Goal: Task Accomplishment & Management: Complete application form

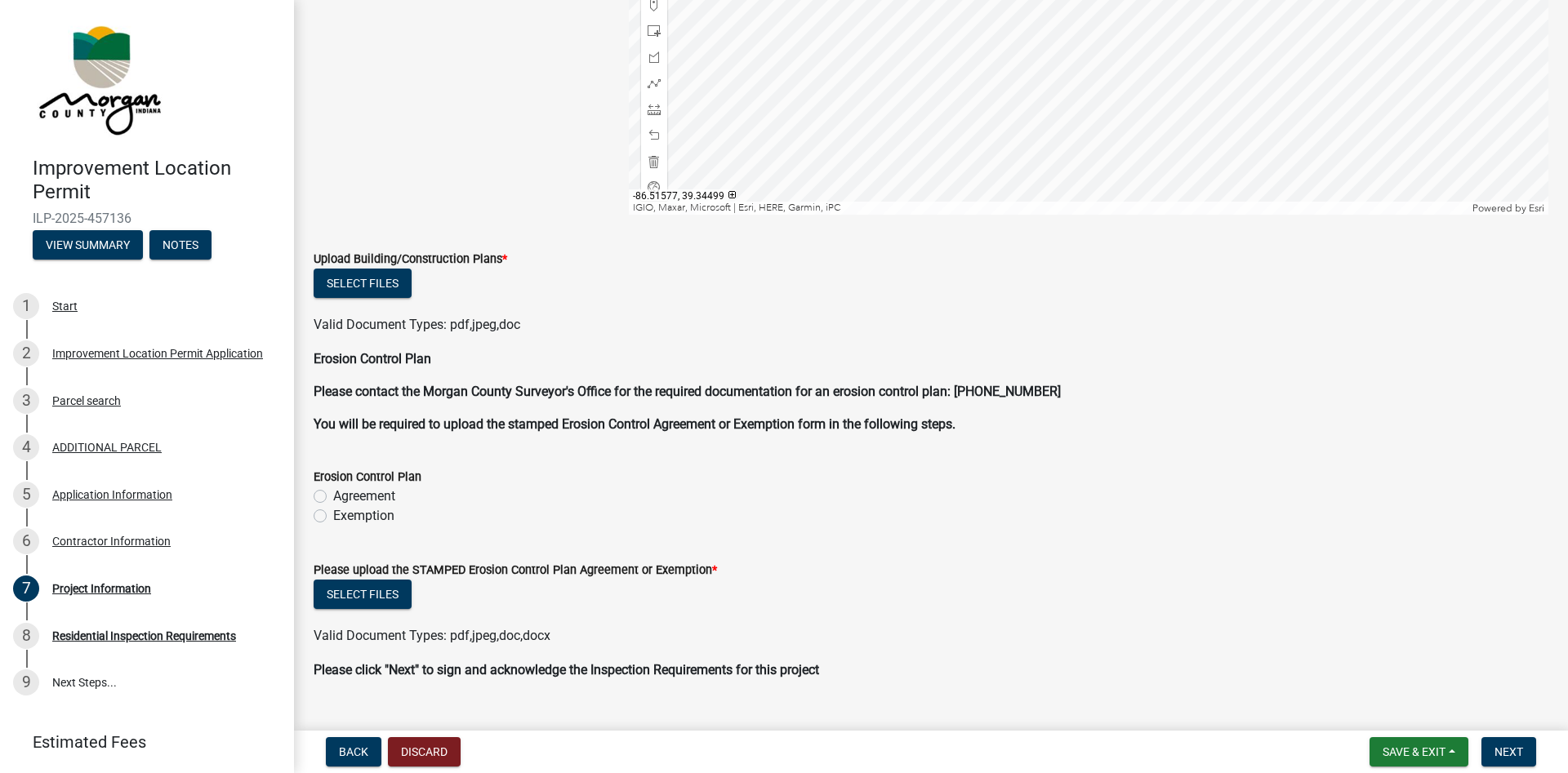
scroll to position [3164, 0]
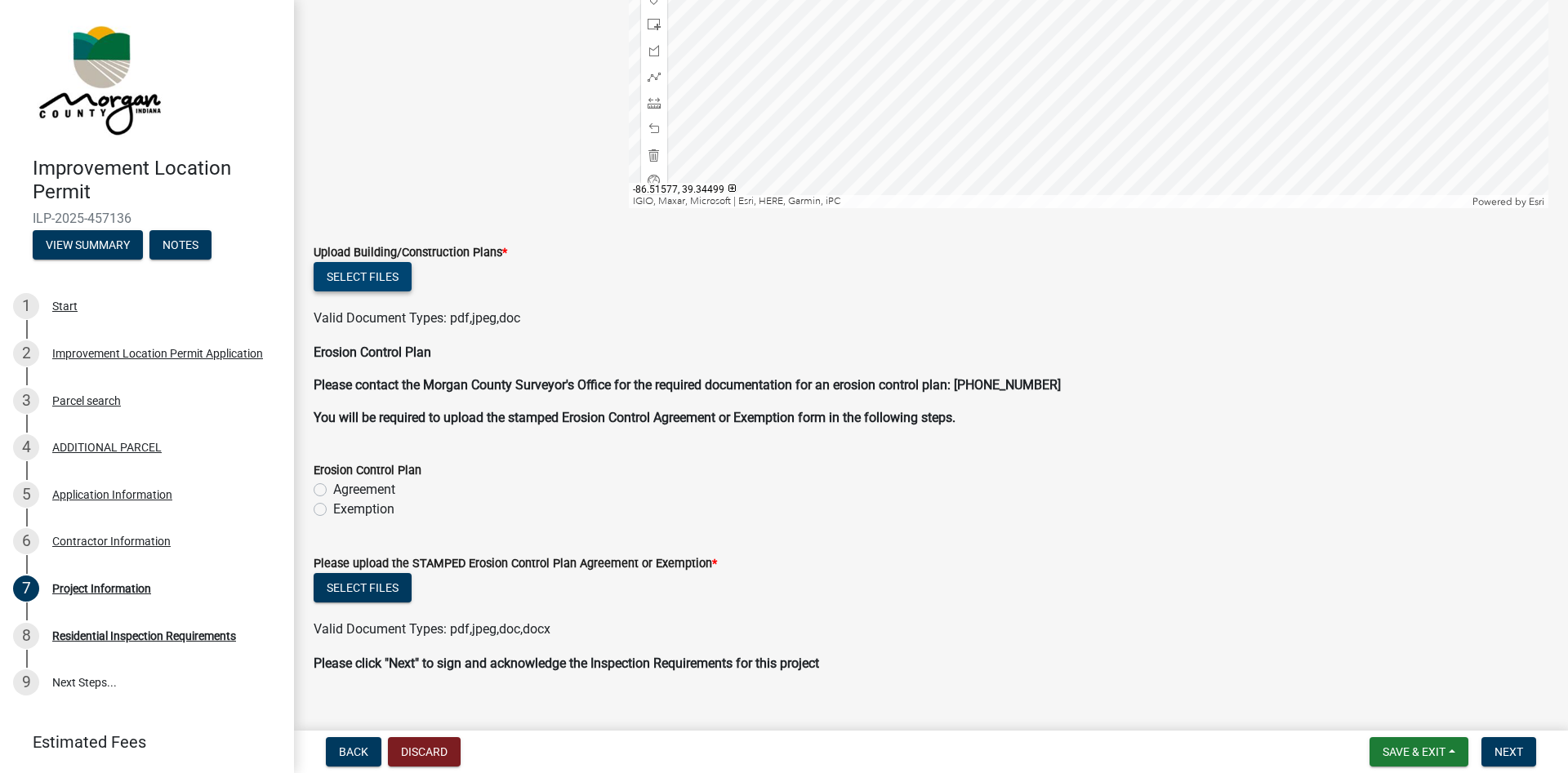
click at [379, 282] on button "Select files" at bounding box center [362, 276] width 98 height 29
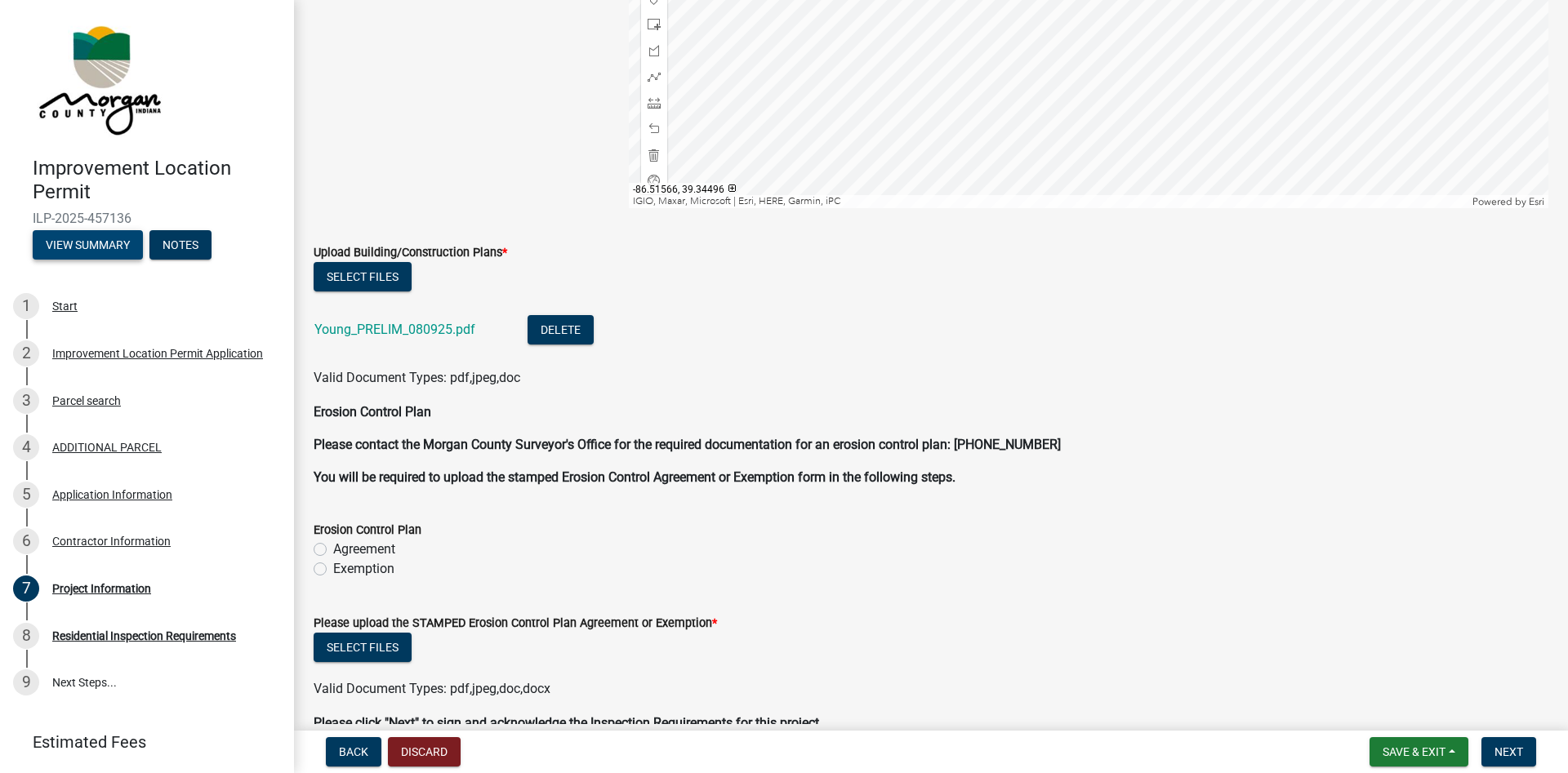
click at [100, 246] on button "View Summary" at bounding box center [88, 244] width 110 height 29
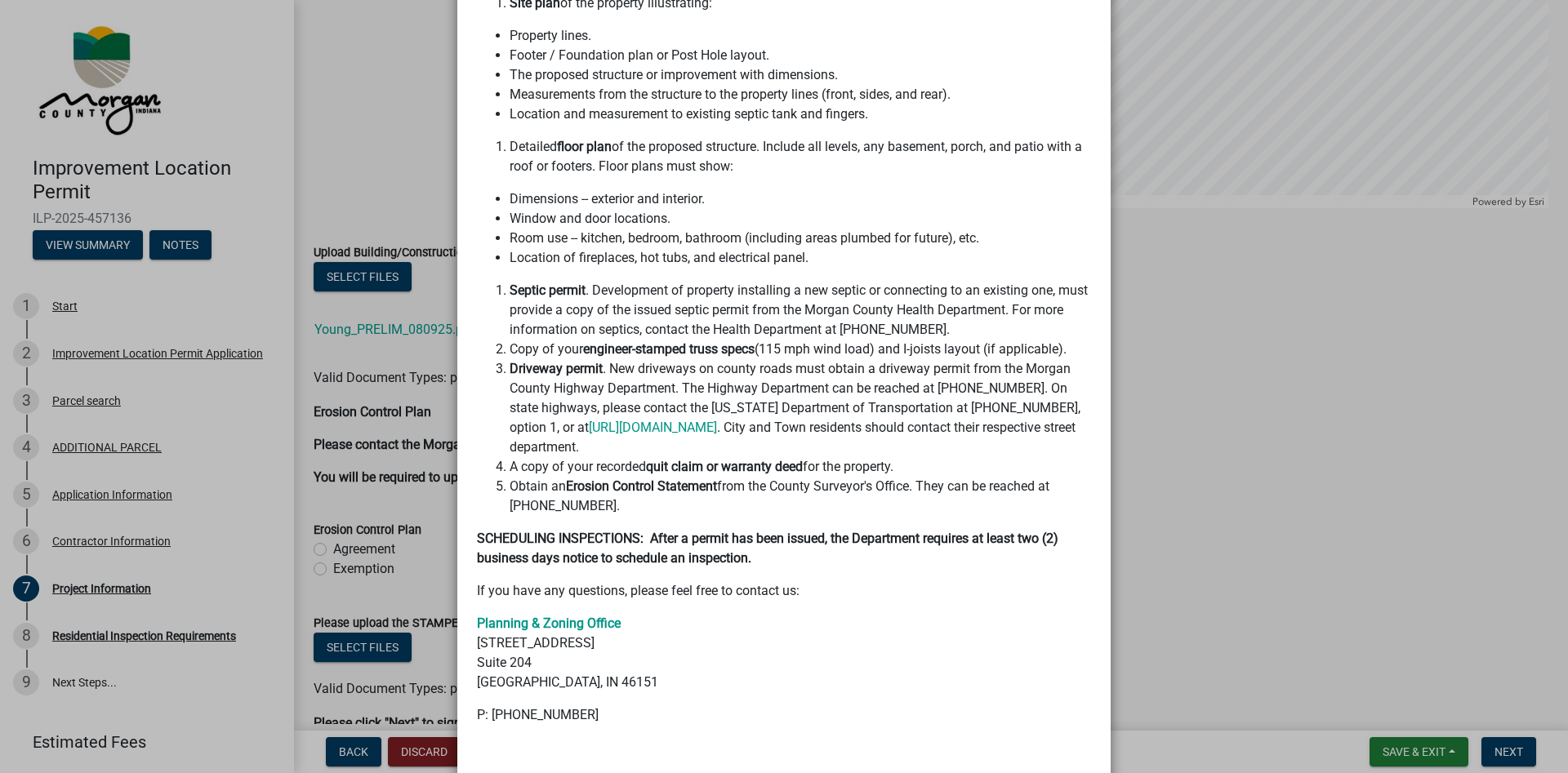
scroll to position [0, 0]
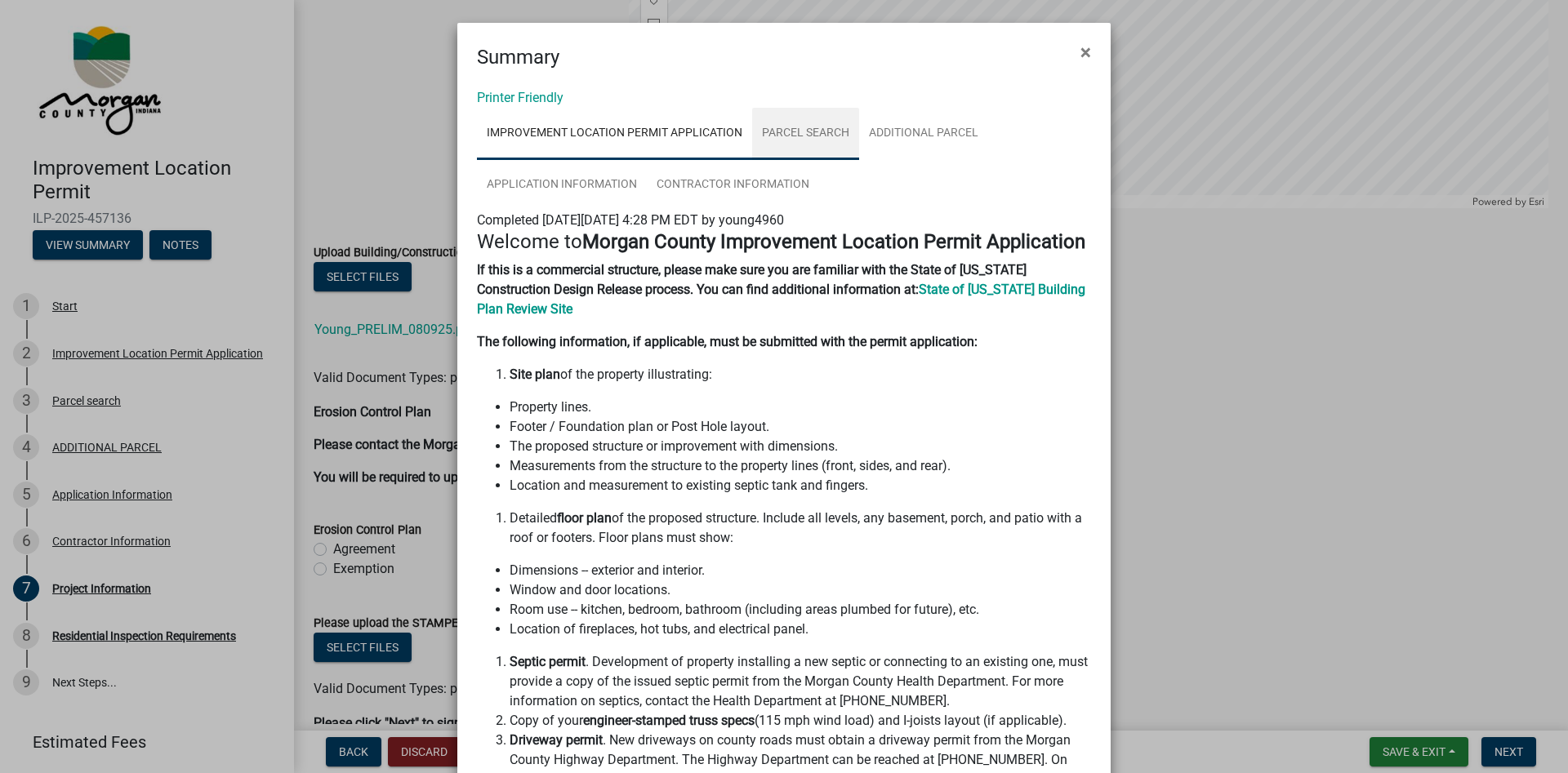
click at [821, 130] on link "Parcel search" at bounding box center [805, 134] width 107 height 52
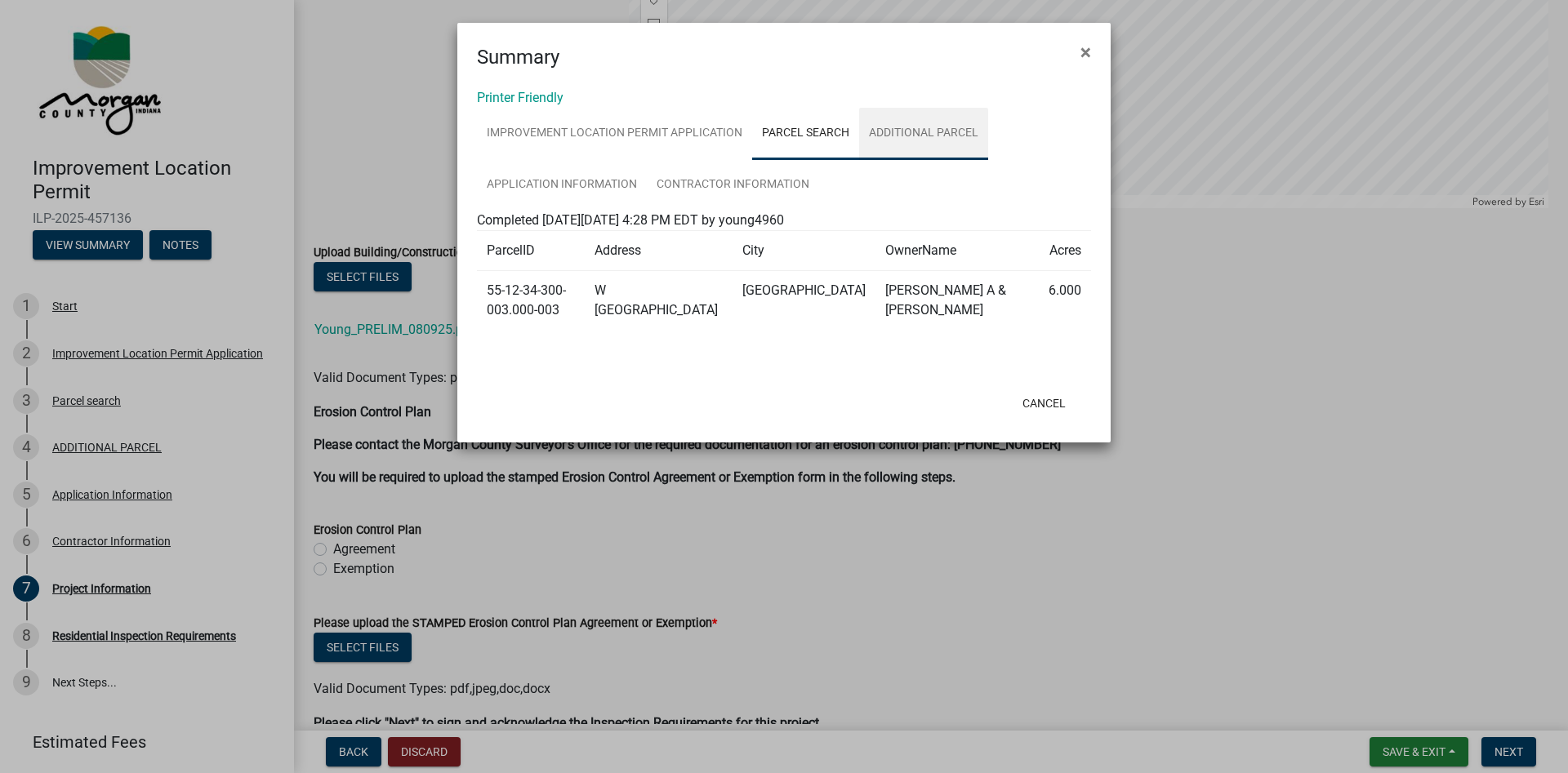
click at [891, 143] on link "ADDITIONAL PARCEL" at bounding box center [924, 134] width 129 height 52
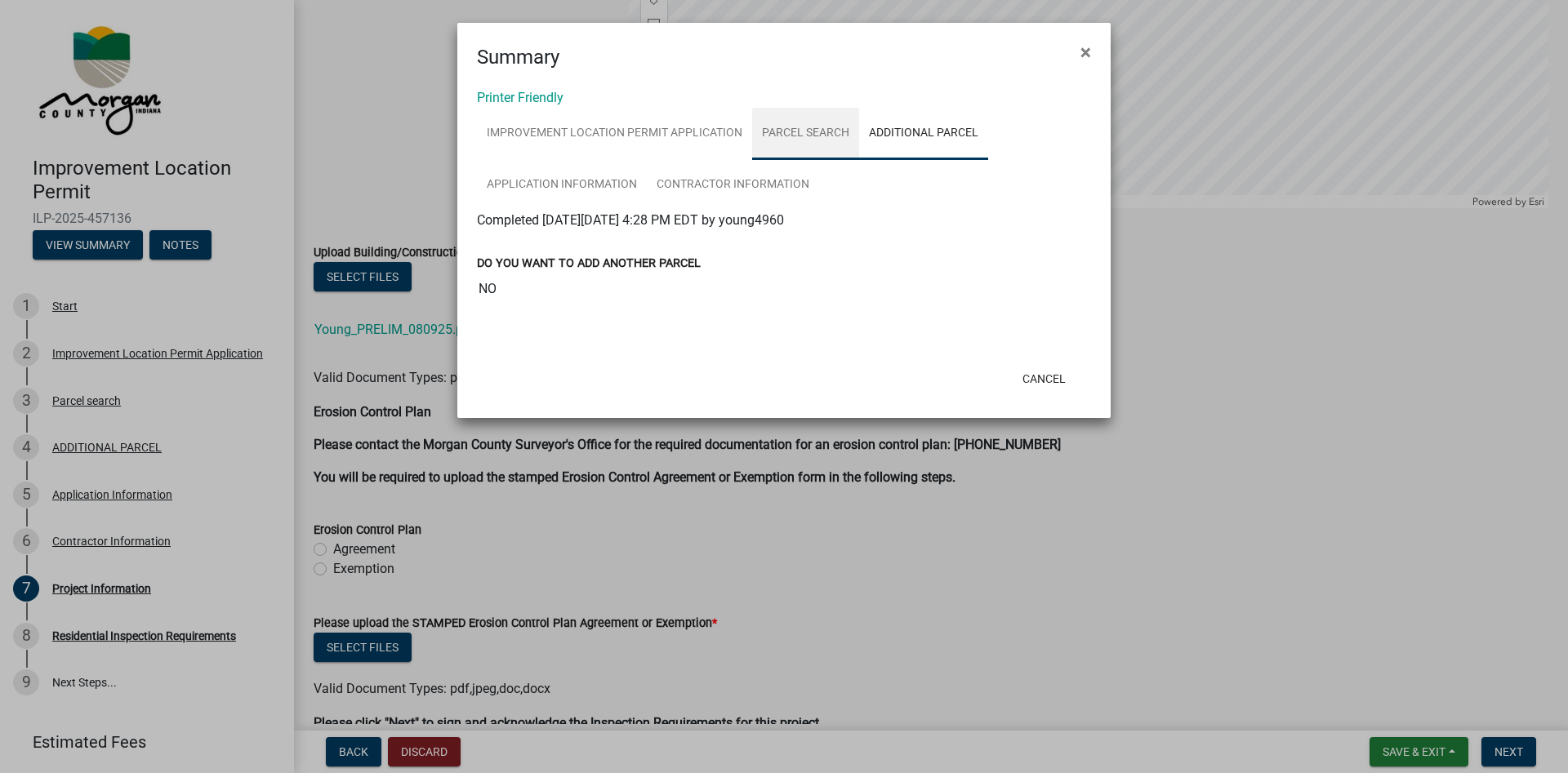
click at [807, 138] on link "Parcel search" at bounding box center [805, 134] width 107 height 52
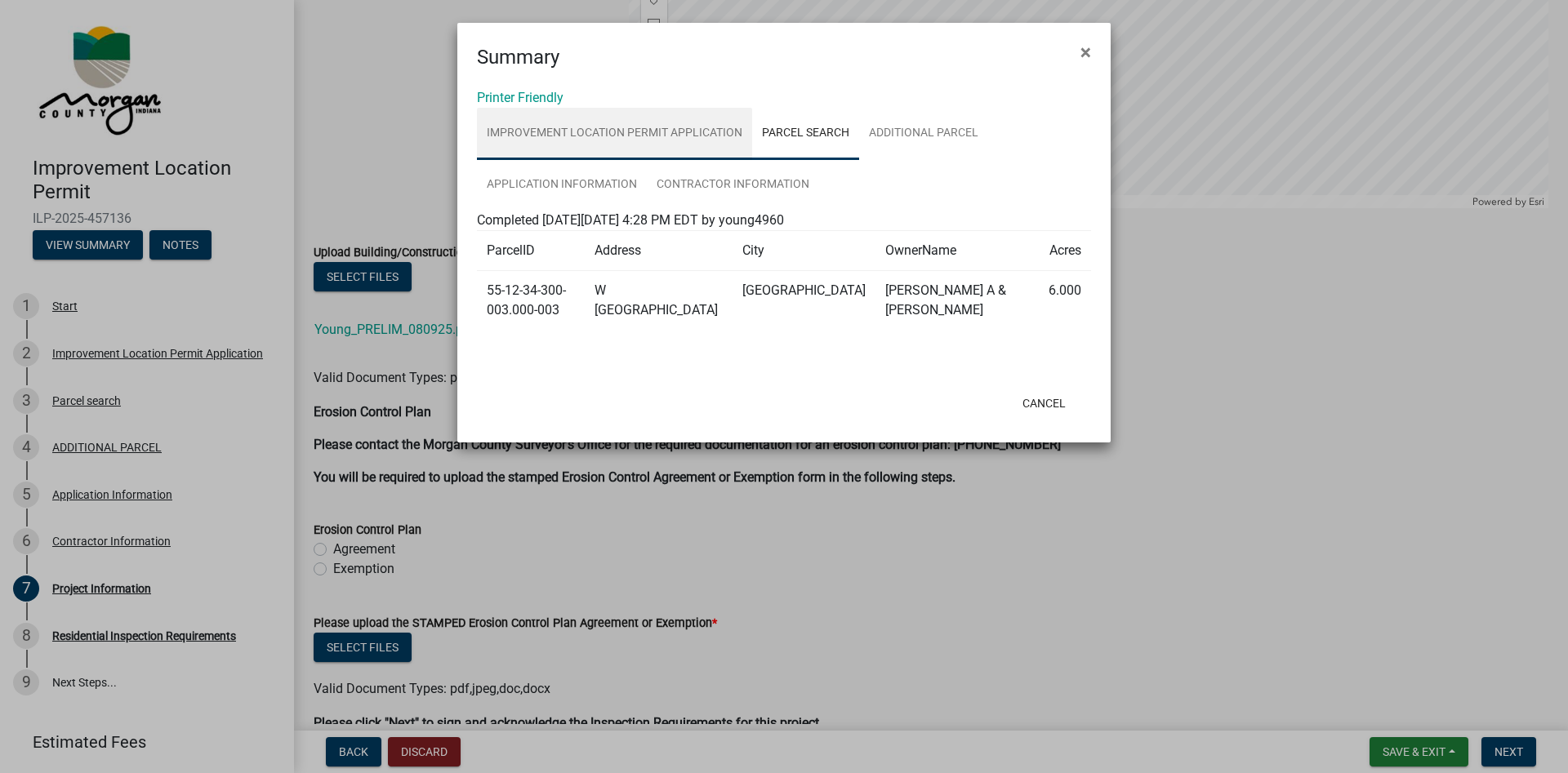
click at [672, 139] on link "Improvement Location Permit Application" at bounding box center [614, 134] width 275 height 52
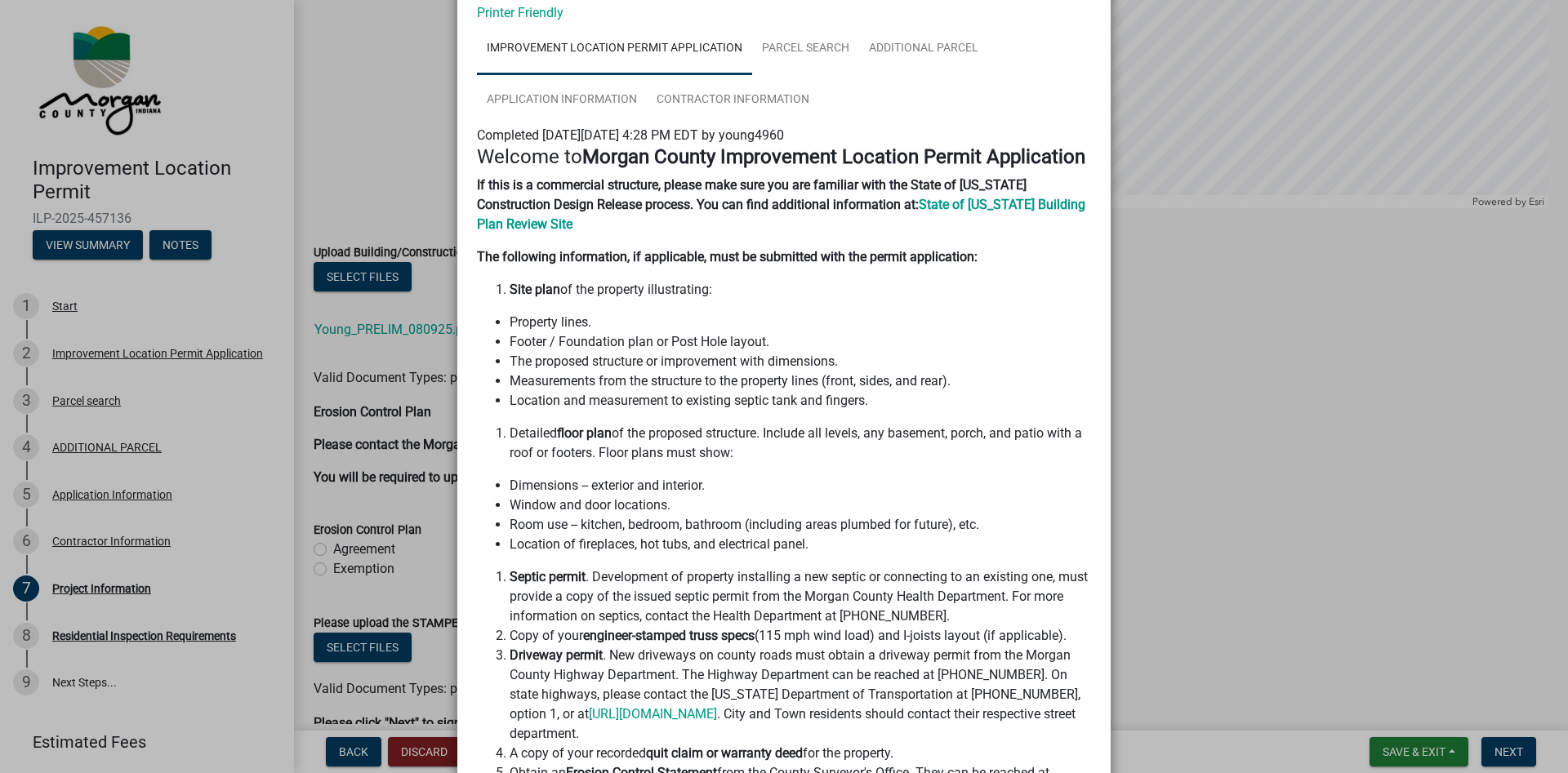
scroll to position [93, 0]
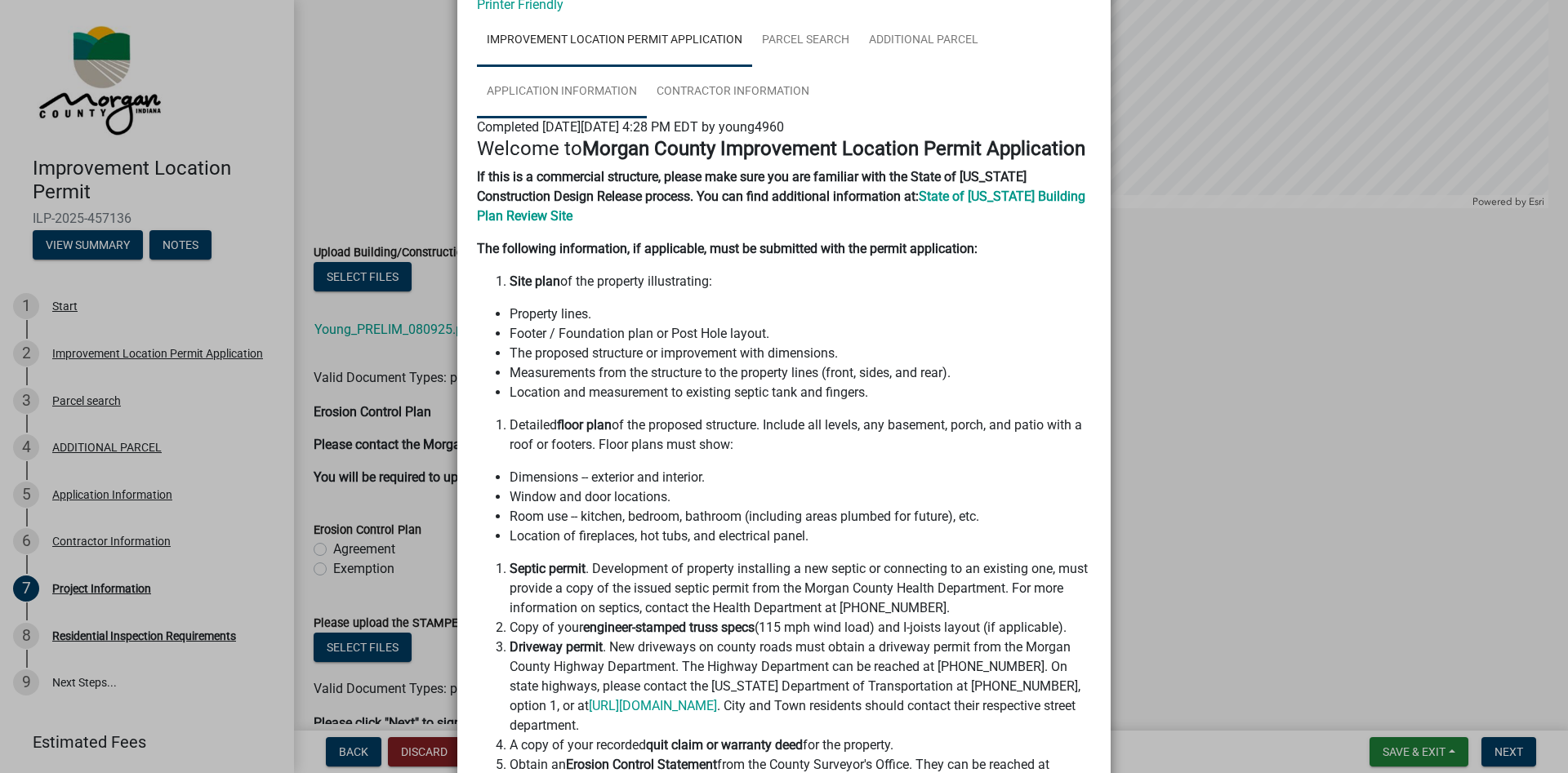
click at [561, 87] on link "Application Information" at bounding box center [561, 93] width 169 height 52
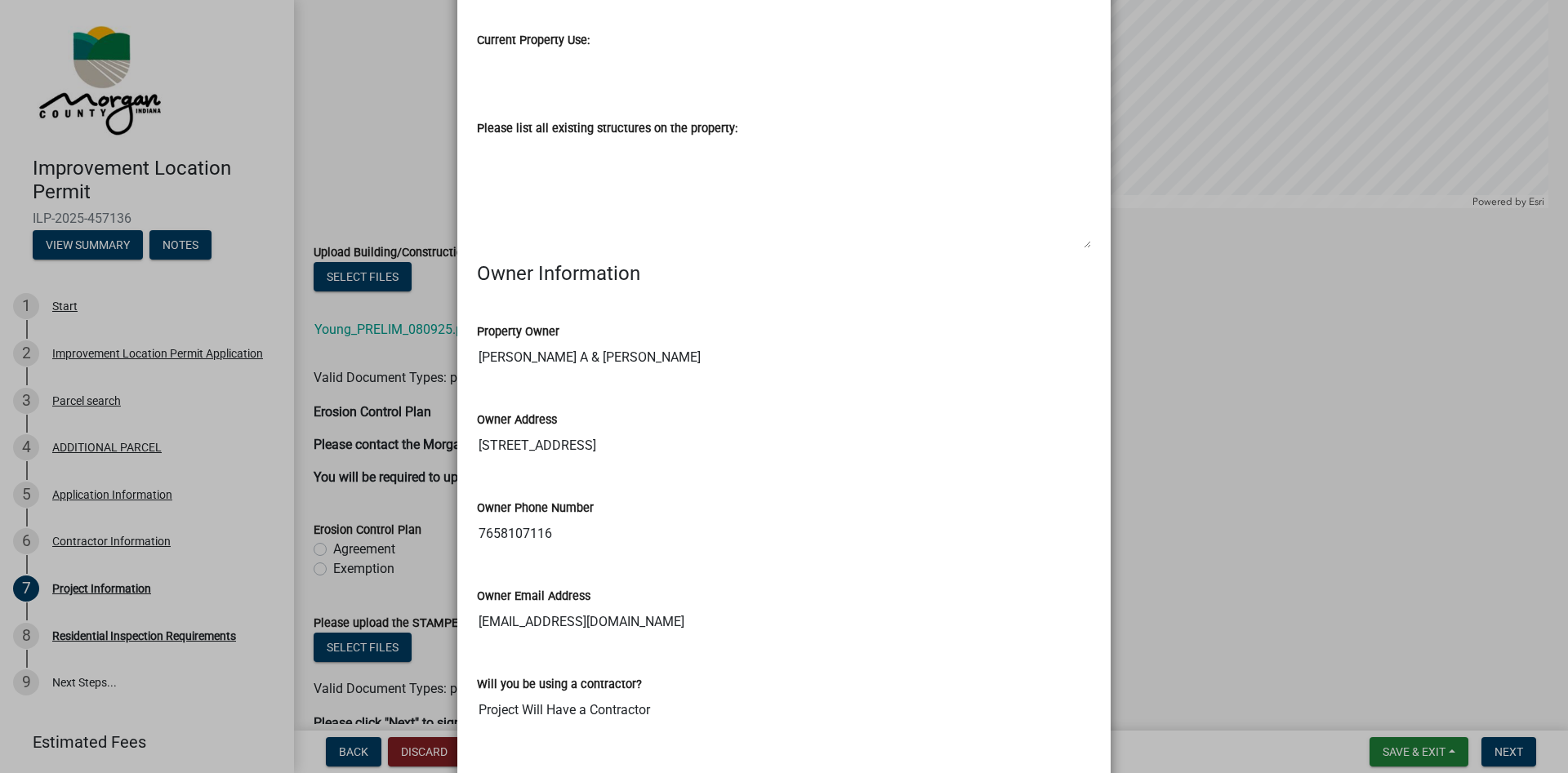
scroll to position [651, 0]
drag, startPoint x: 642, startPoint y: 444, endPoint x: 543, endPoint y: 443, distance: 99.0
click at [543, 443] on input "[STREET_ADDRESS]" at bounding box center [784, 442] width 614 height 33
drag, startPoint x: 480, startPoint y: 442, endPoint x: 642, endPoint y: 443, distance: 162.0
click at [642, 443] on input "[STREET_ADDRESS]" at bounding box center [784, 442] width 614 height 33
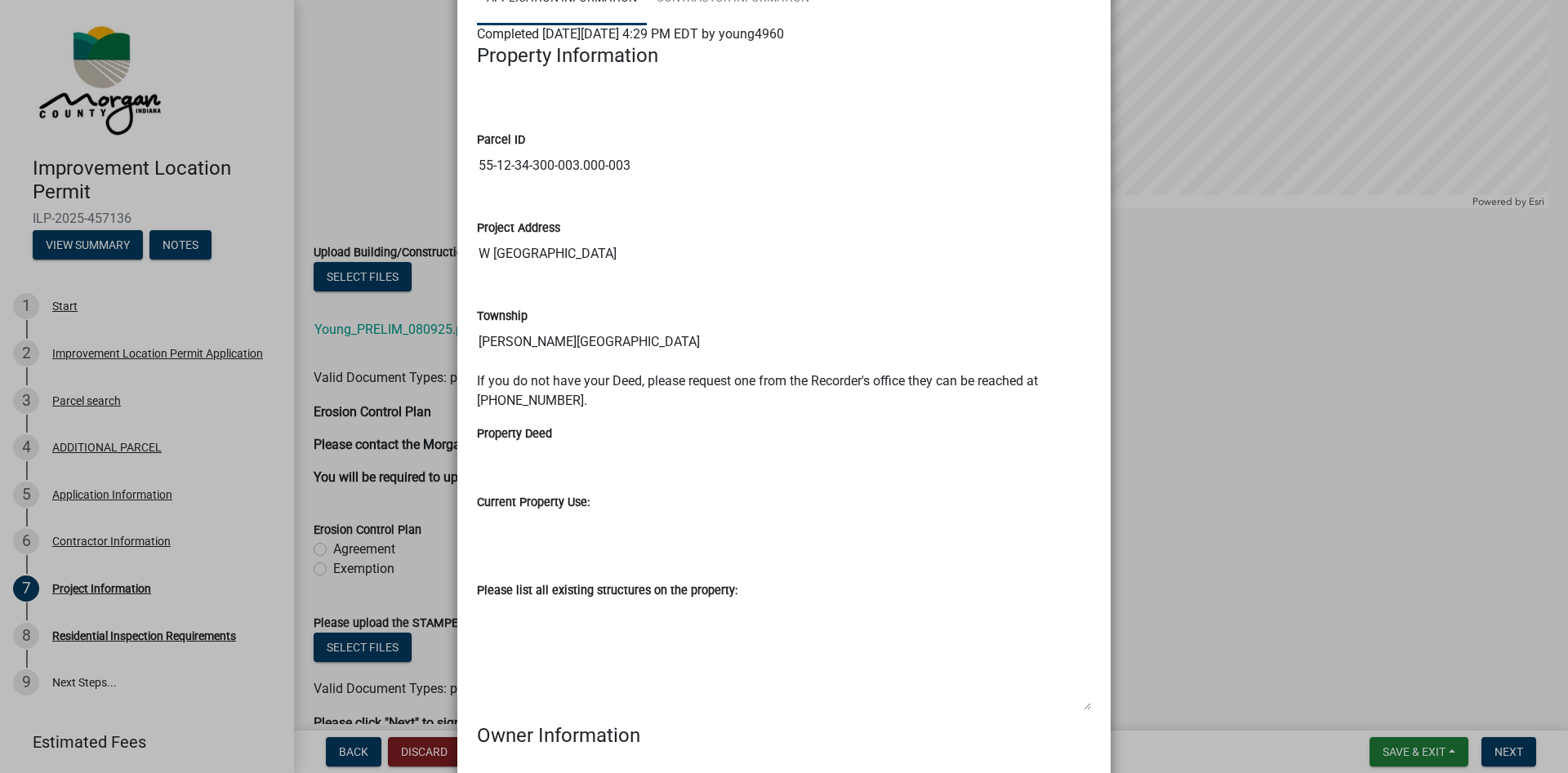
scroll to position [0, 0]
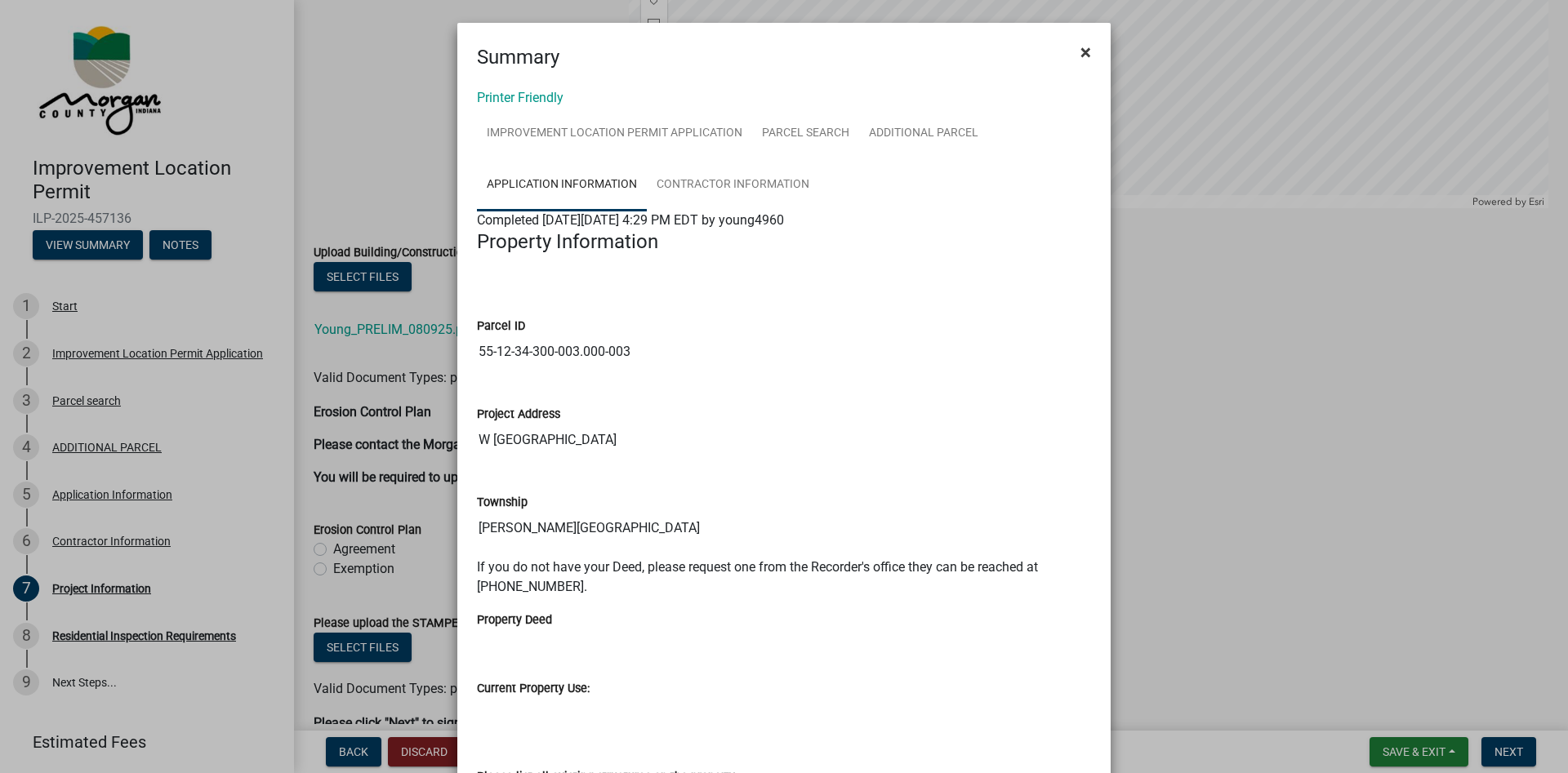
drag, startPoint x: 1084, startPoint y: 51, endPoint x: 1083, endPoint y: 59, distance: 8.1
click at [1084, 53] on span "×" at bounding box center [1085, 52] width 10 height 22
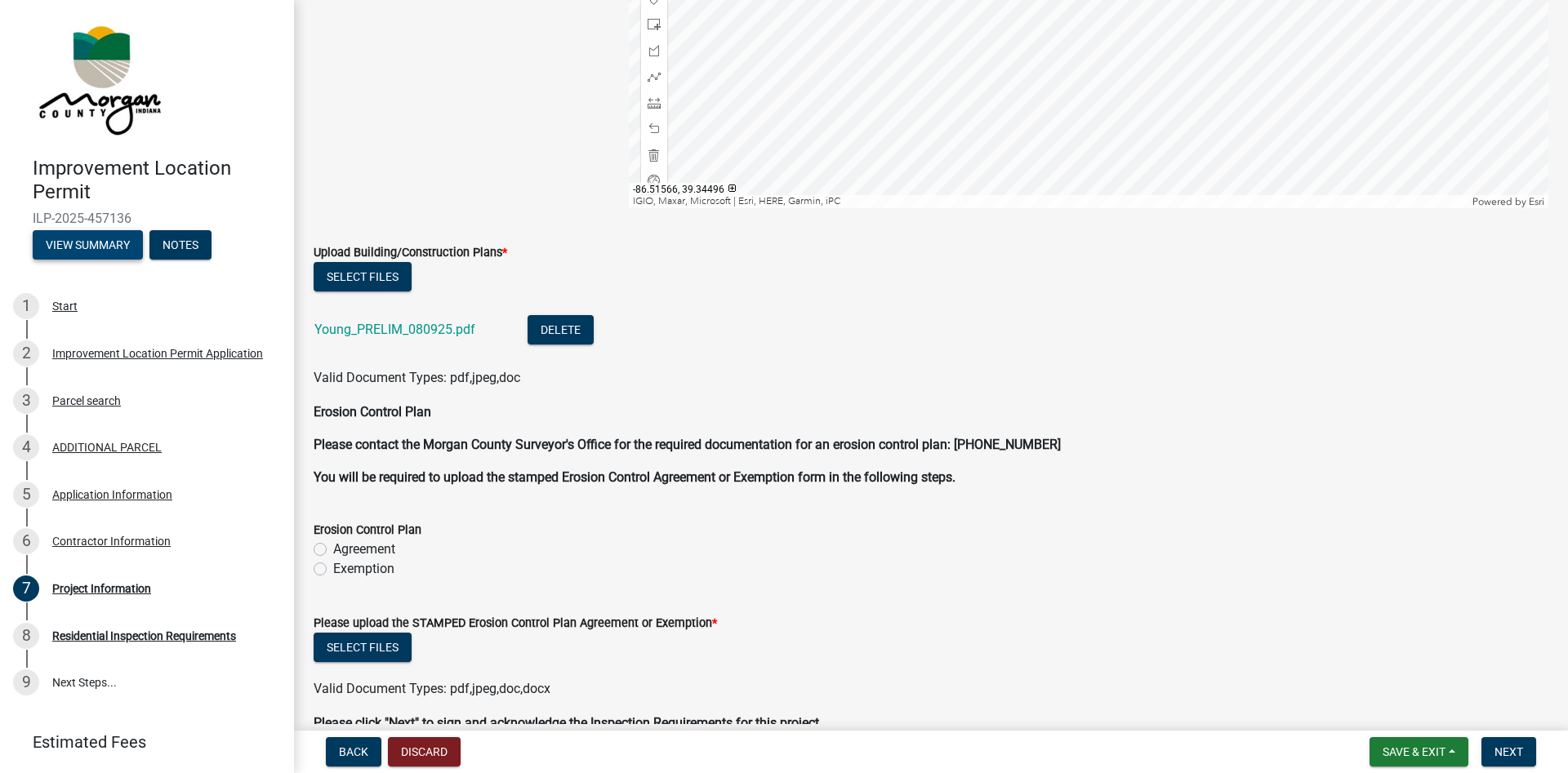
scroll to position [3249, 0]
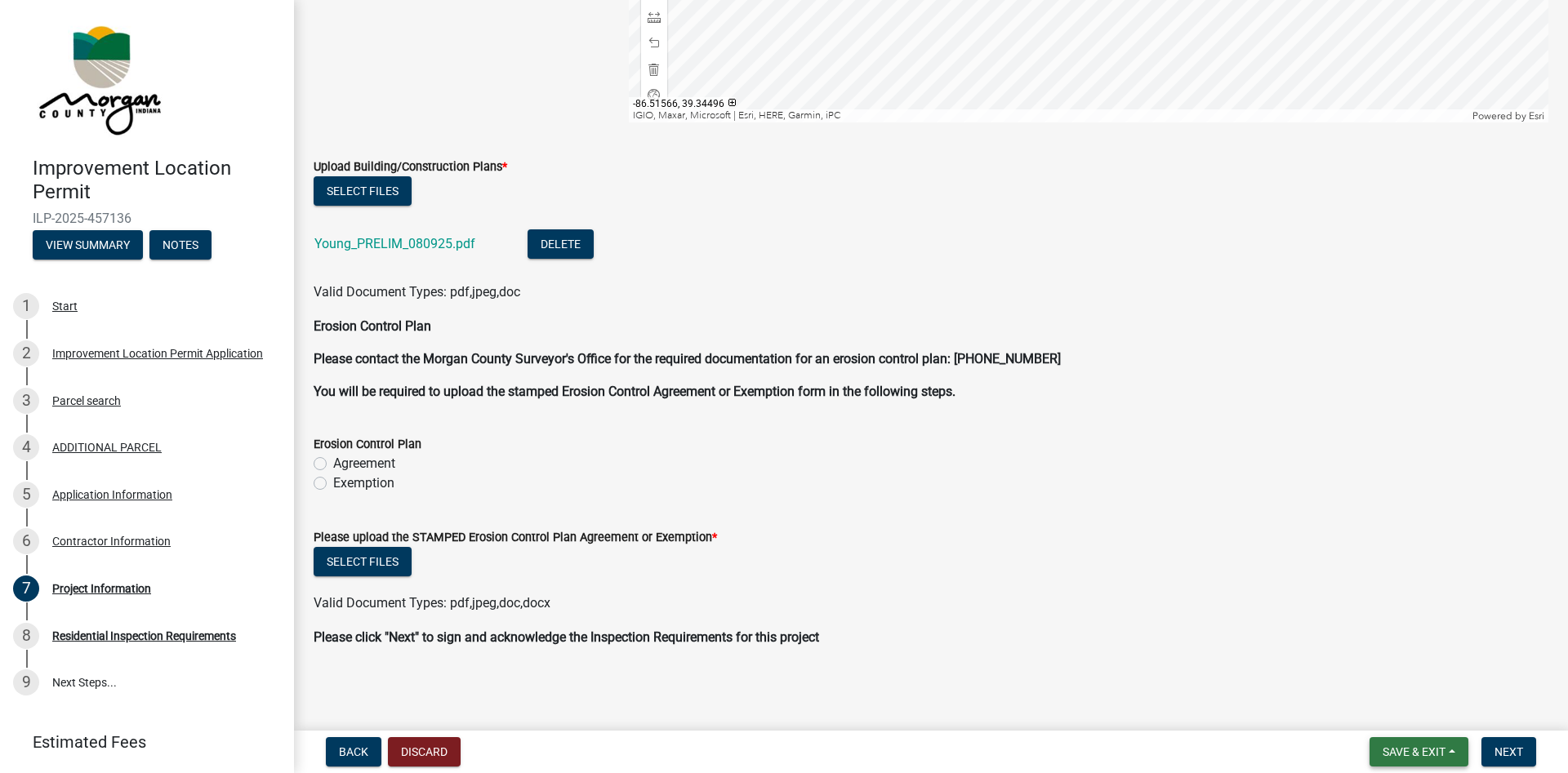
click at [1410, 746] on span "Save & Exit" at bounding box center [1414, 751] width 63 height 13
click at [1382, 678] on button "Save" at bounding box center [1403, 670] width 131 height 39
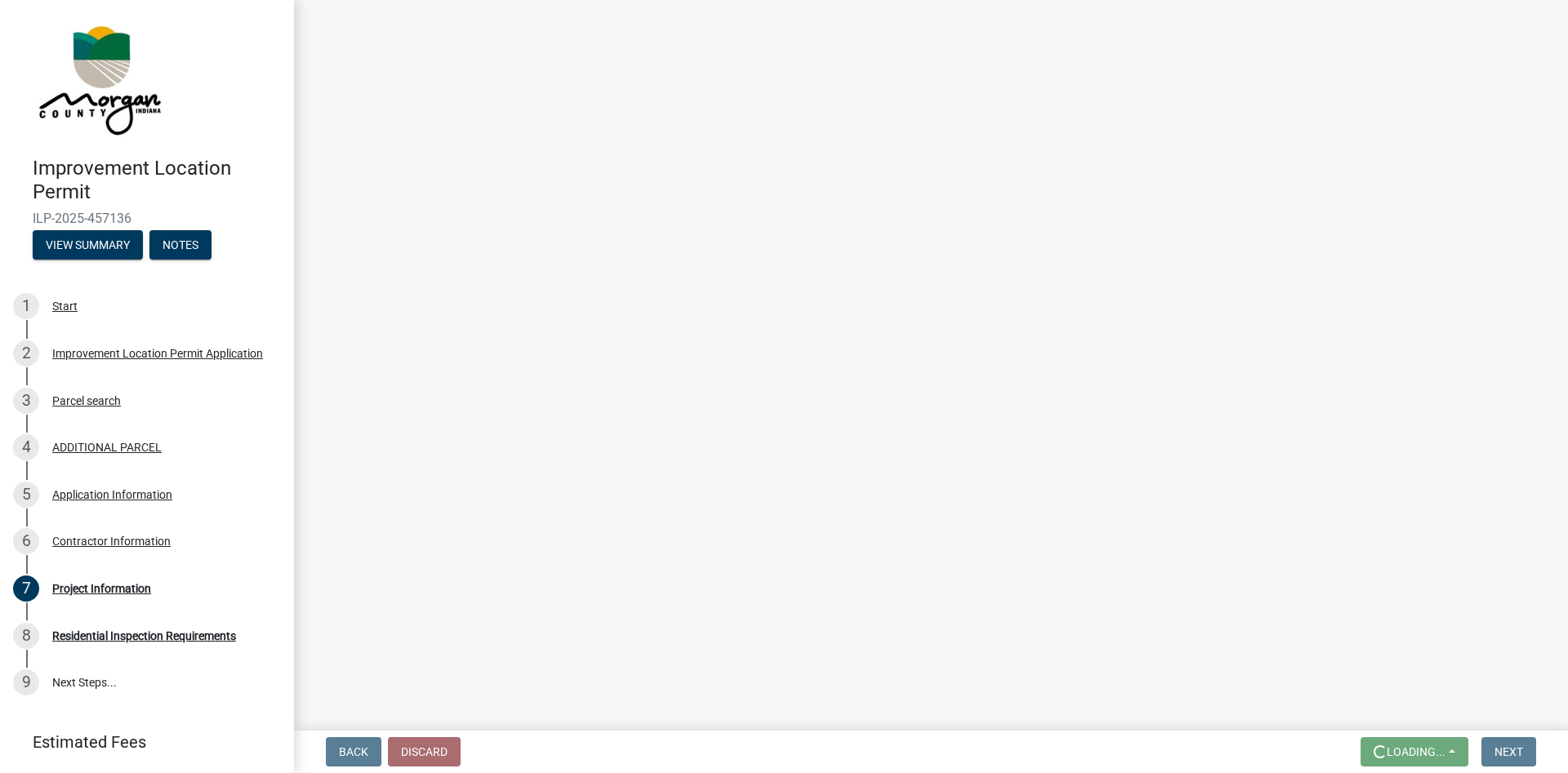
scroll to position [0, 0]
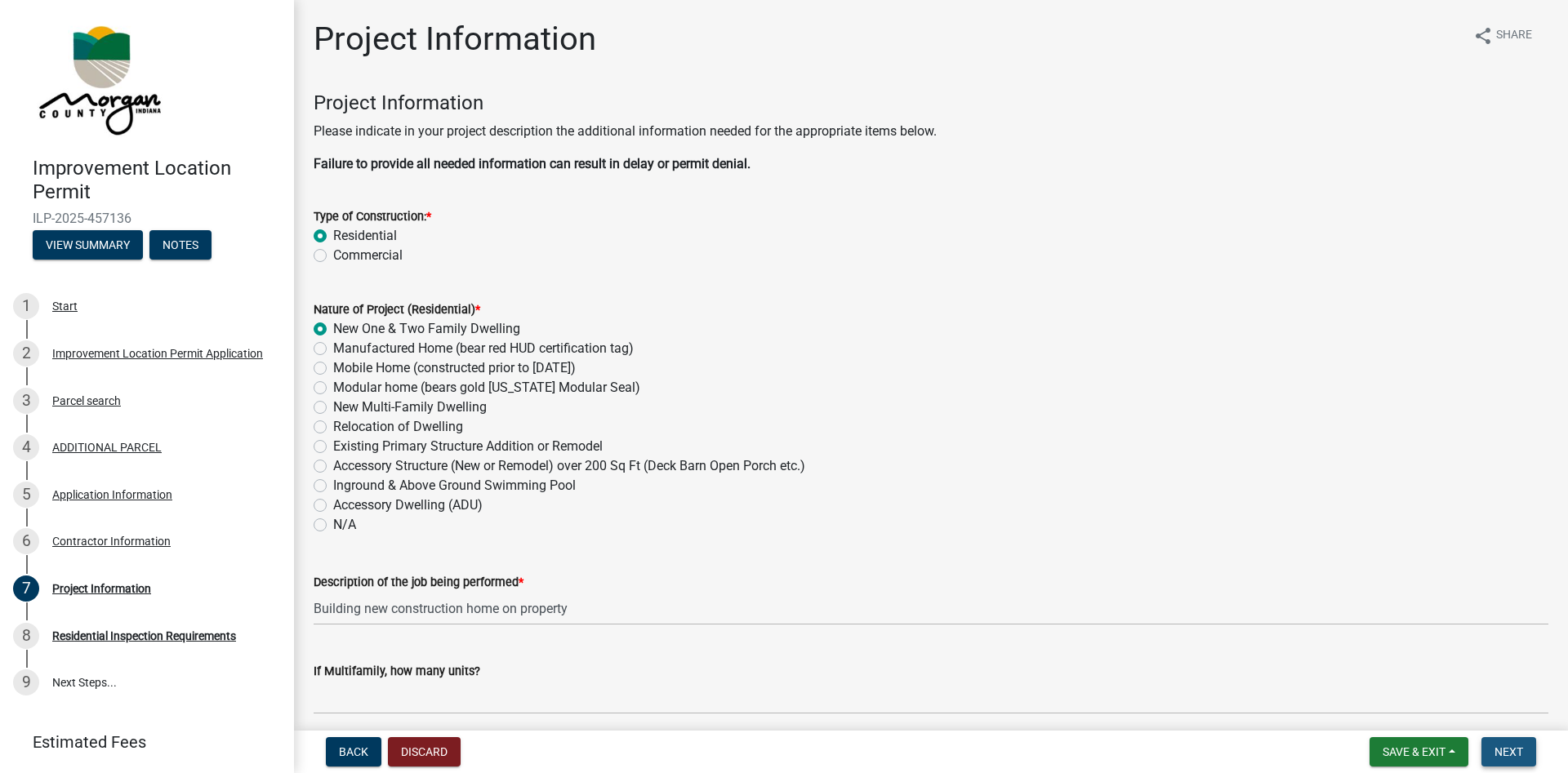
click at [1504, 744] on button "Next" at bounding box center [1508, 751] width 54 height 29
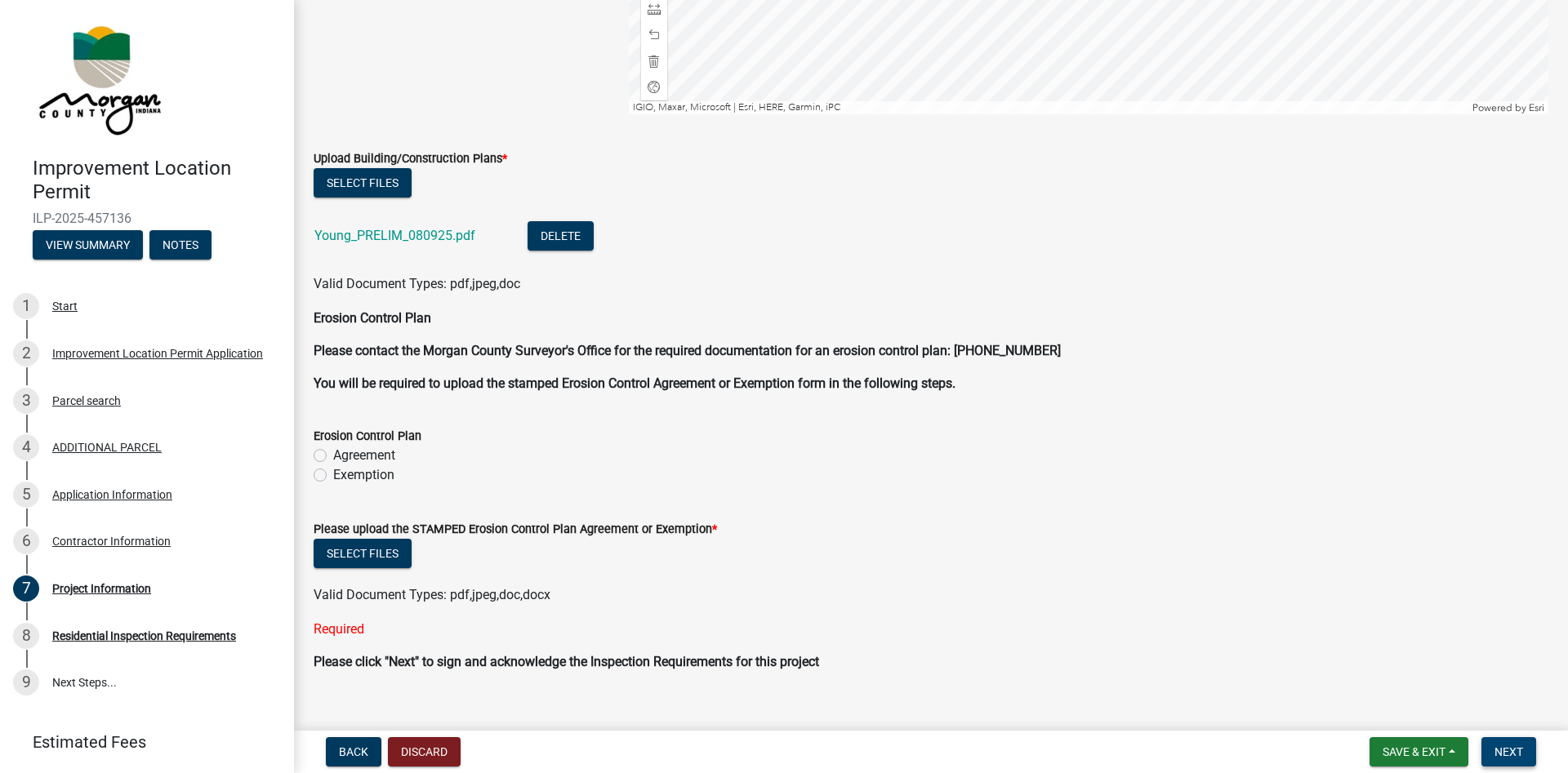
scroll to position [3282, 0]
